Goal: Task Accomplishment & Management: Manage account settings

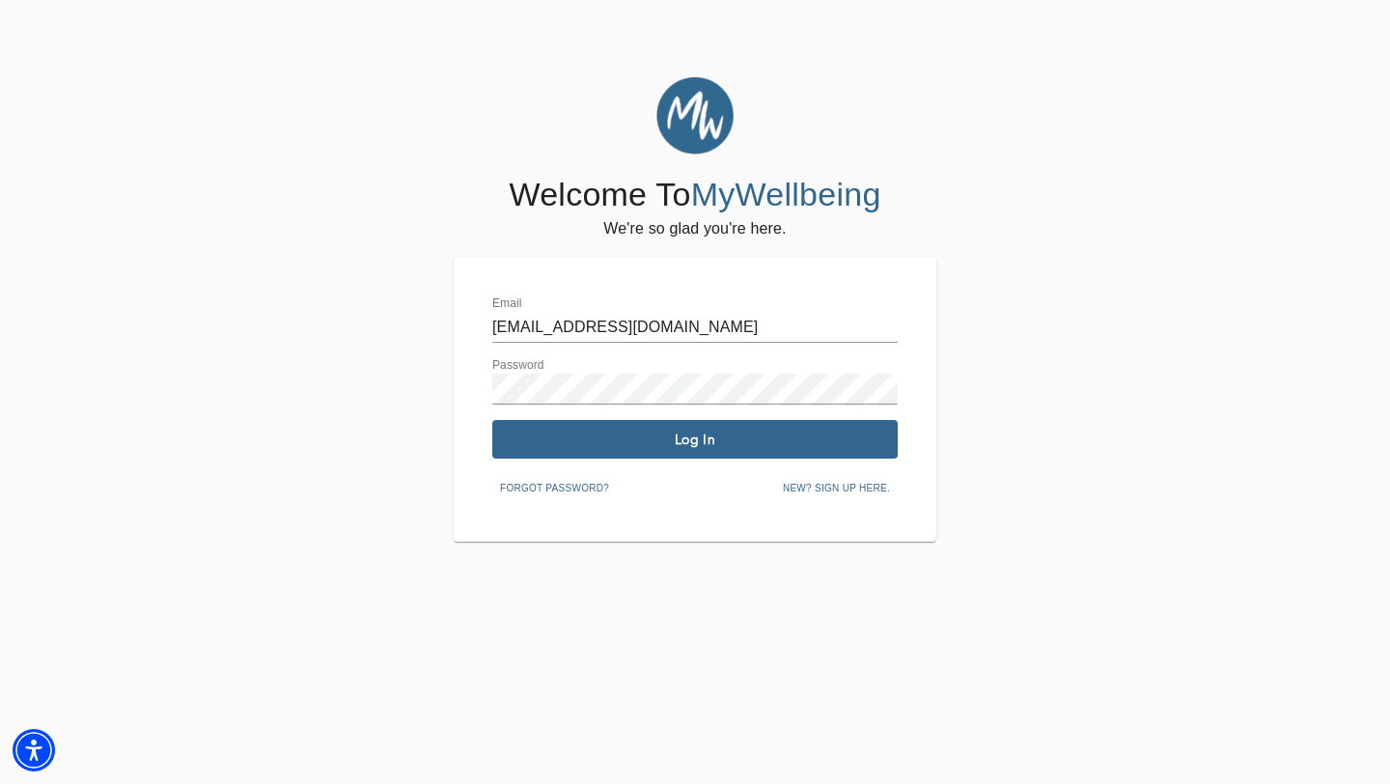
click at [766, 333] on input "[EMAIL_ADDRESS][DOMAIN_NAME]" at bounding box center [694, 327] width 405 height 31
click at [629, 328] on input "[EMAIL_ADDRESS][DOMAIN_NAME]" at bounding box center [694, 327] width 405 height 31
drag, startPoint x: 768, startPoint y: 327, endPoint x: 476, endPoint y: 325, distance: 291.6
click at [476, 326] on div "Email [EMAIL_ADDRESS][DOMAIN_NAME] Password Log In Forgot password? New? Sign u…" at bounding box center [695, 400] width 483 height 284
click at [621, 325] on input "[EMAIL_ADDRESS][DOMAIN_NAME]" at bounding box center [694, 327] width 405 height 31
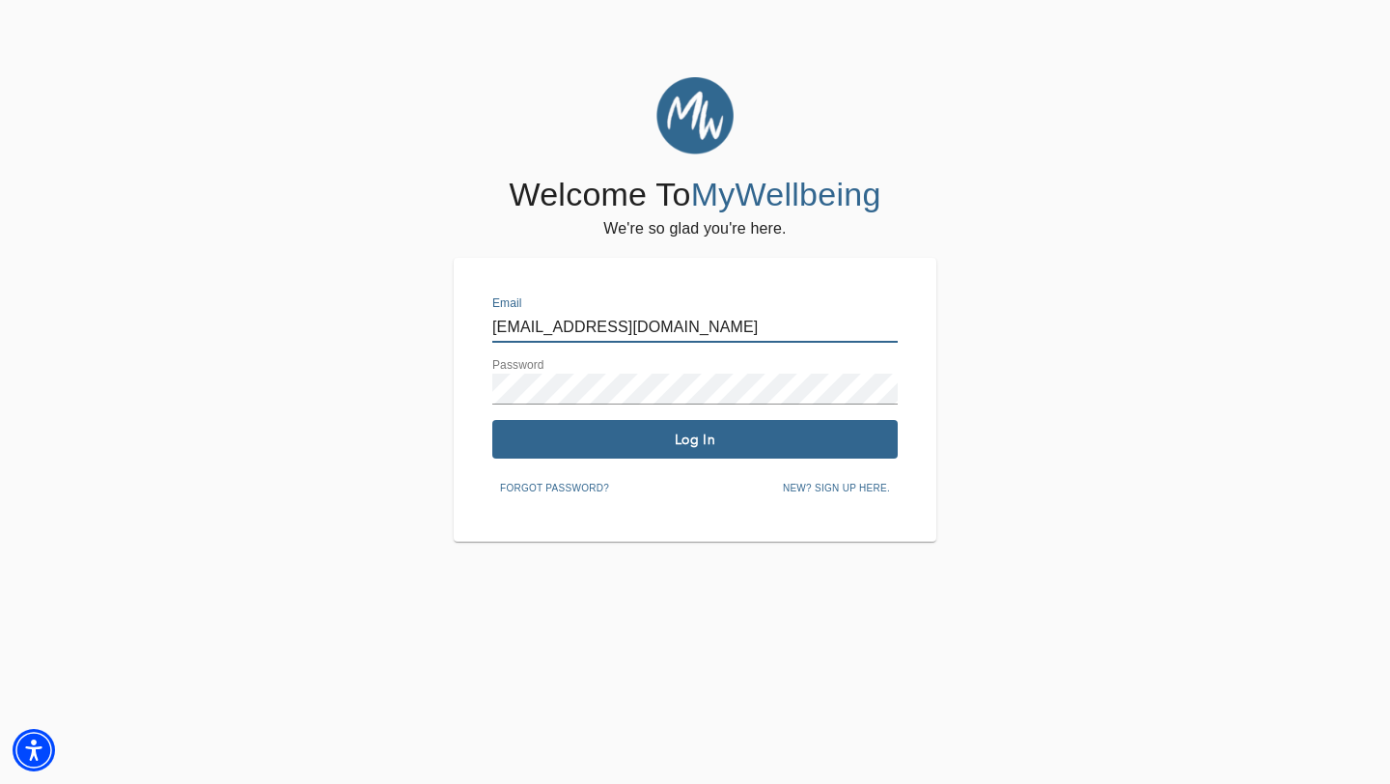
drag, startPoint x: 782, startPoint y: 324, endPoint x: 439, endPoint y: 322, distance: 342.7
click at [441, 324] on div "Welcome To MyWellbeing We're so glad you're here. Email [EMAIL_ADDRESS][DOMAIN_…" at bounding box center [695, 309] width 1381 height 464
paste input "[EMAIL_ADDRESS]"
type input "[EMAIL_ADDRESS][DOMAIN_NAME]"
click at [470, 392] on div "Email [EMAIL_ADDRESS][DOMAIN_NAME] Password Log In Forgot password? New? Sign u…" at bounding box center [695, 400] width 483 height 284
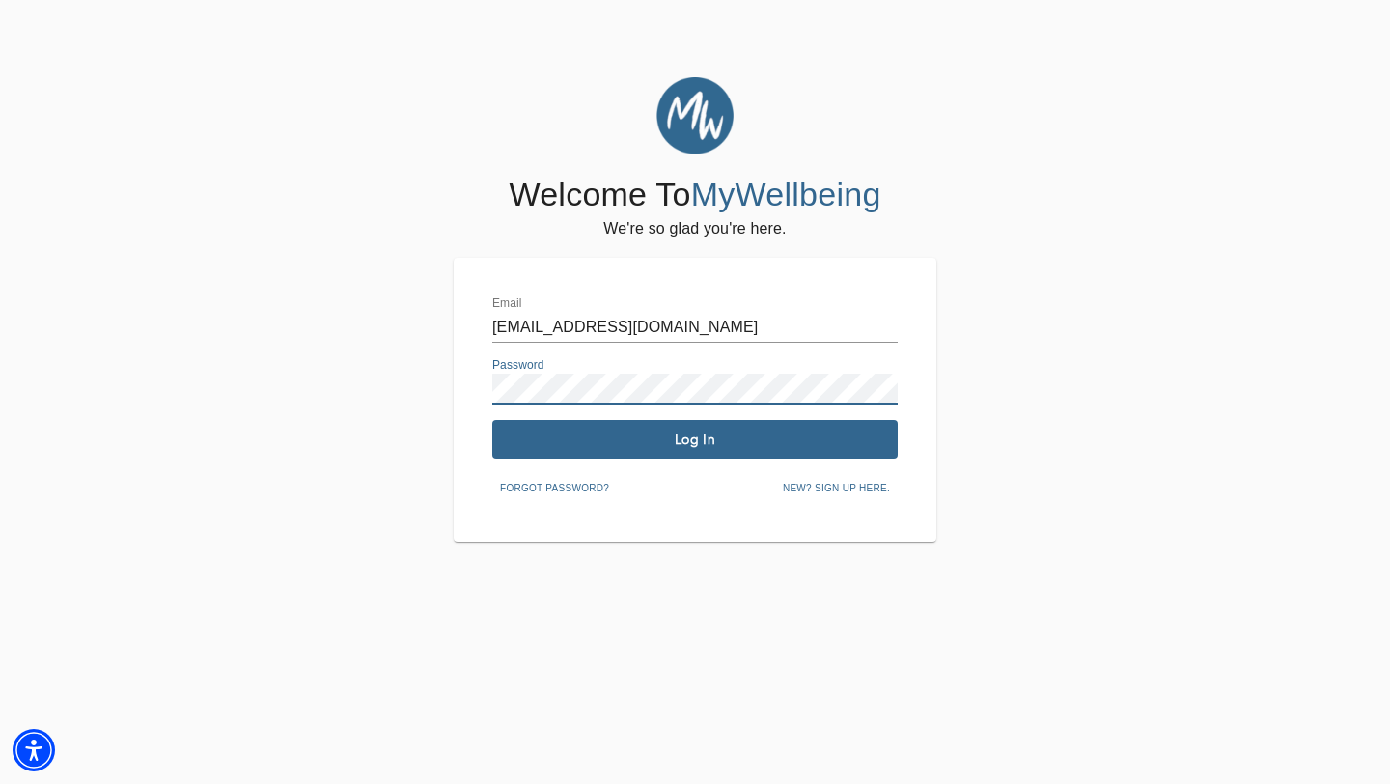
click at [528, 438] on span "Log In" at bounding box center [695, 440] width 390 height 18
